Goal: Information Seeking & Learning: Learn about a topic

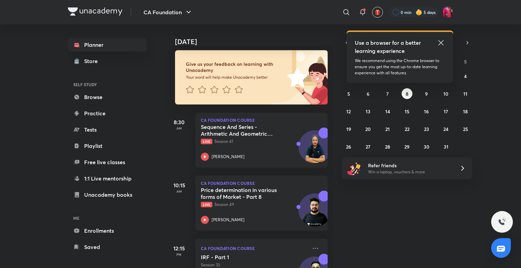
scroll to position [35, 0]
click at [203, 154] on icon at bounding box center [205, 157] width 8 height 8
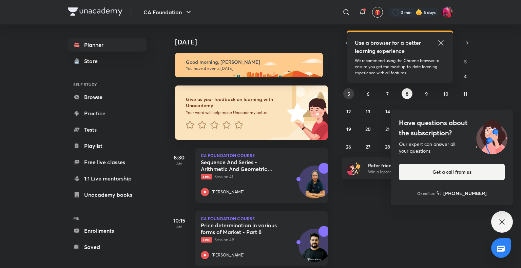
click at [346, 94] on button "5" at bounding box center [348, 93] width 11 height 11
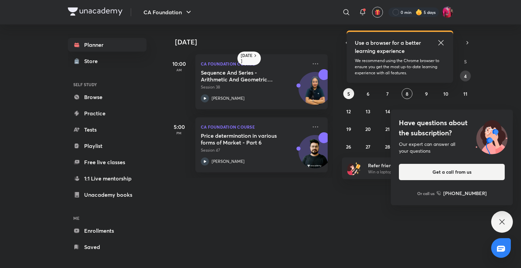
click at [463, 77] on button "4" at bounding box center [465, 76] width 11 height 11
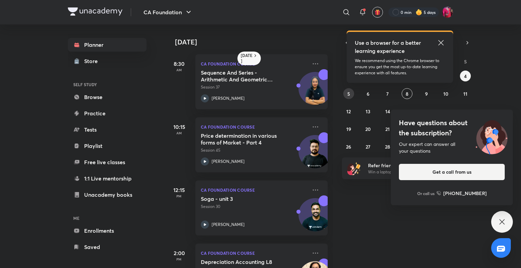
click at [351, 95] on button "5" at bounding box center [348, 93] width 11 height 11
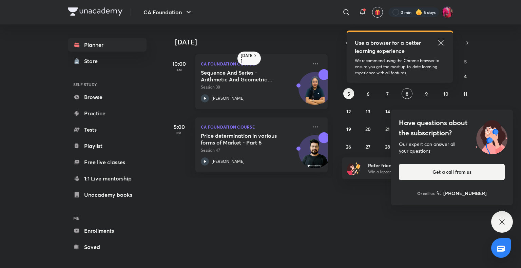
click at [205, 96] on icon at bounding box center [205, 98] width 8 height 8
